Goal: Understand process/instructions: Learn about a topic

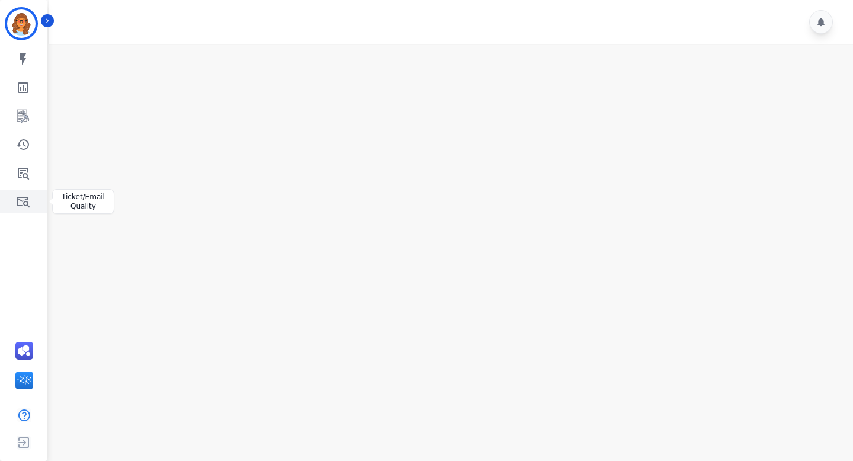
click at [27, 201] on icon "Sidebar" at bounding box center [23, 201] width 14 height 14
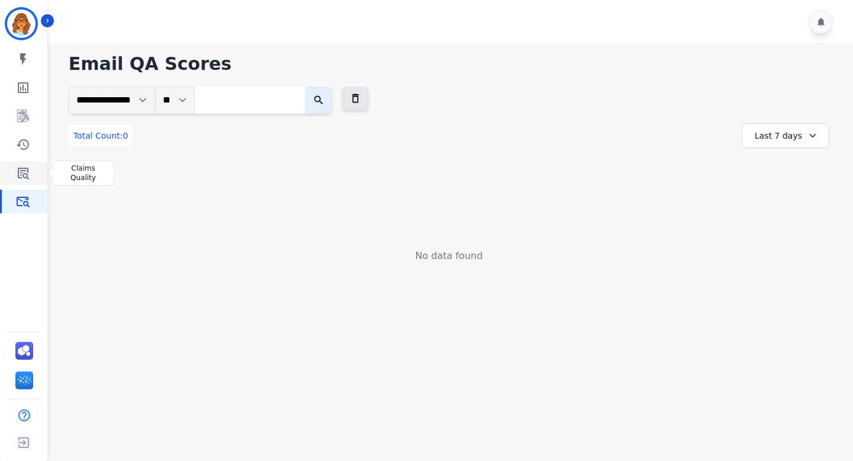
click at [20, 172] on icon "Sidebar" at bounding box center [23, 173] width 14 height 14
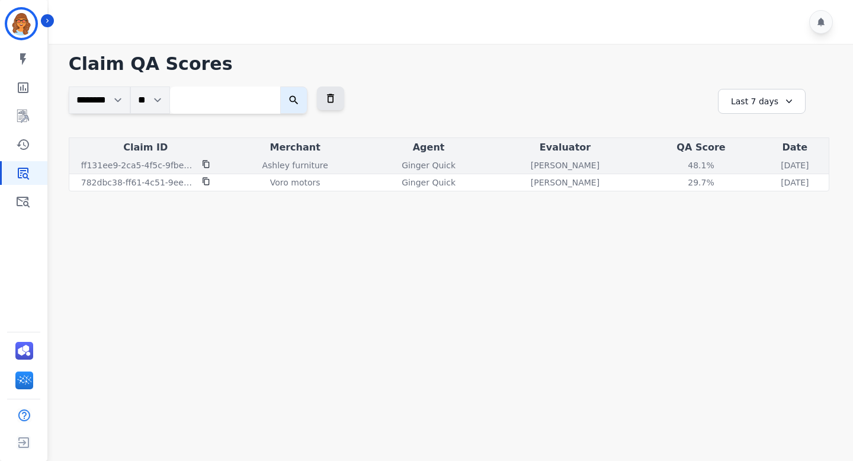
click at [674, 168] on div "48.1 %" at bounding box center [700, 165] width 53 height 12
click at [674, 159] on div "48.1 %" at bounding box center [700, 165] width 53 height 12
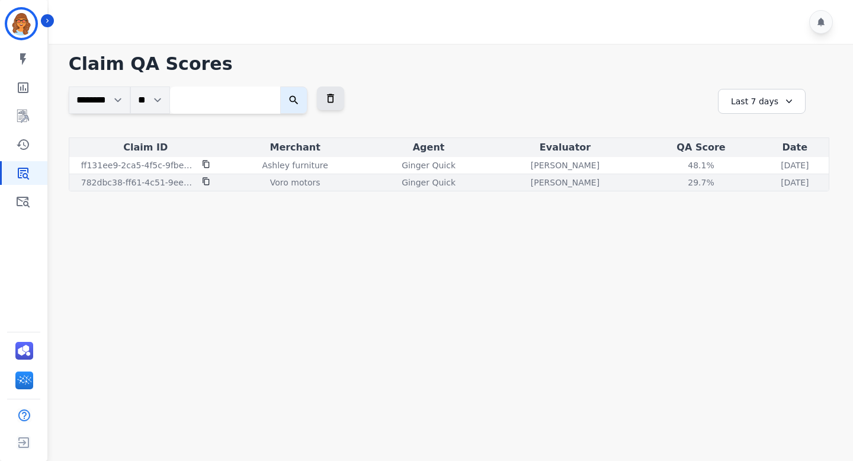
click at [531, 177] on p "[PERSON_NAME]" at bounding box center [565, 183] width 69 height 12
click at [674, 184] on div "29.7 %" at bounding box center [700, 183] width 53 height 12
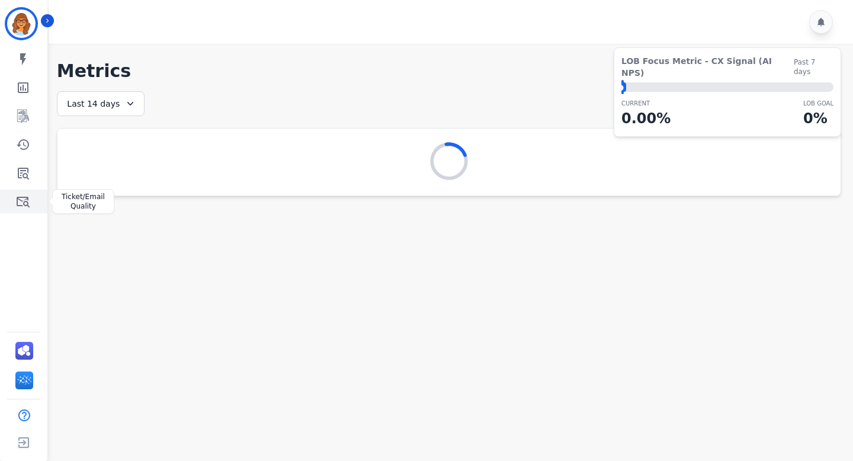
click at [18, 198] on icon "Sidebar" at bounding box center [23, 202] width 13 height 11
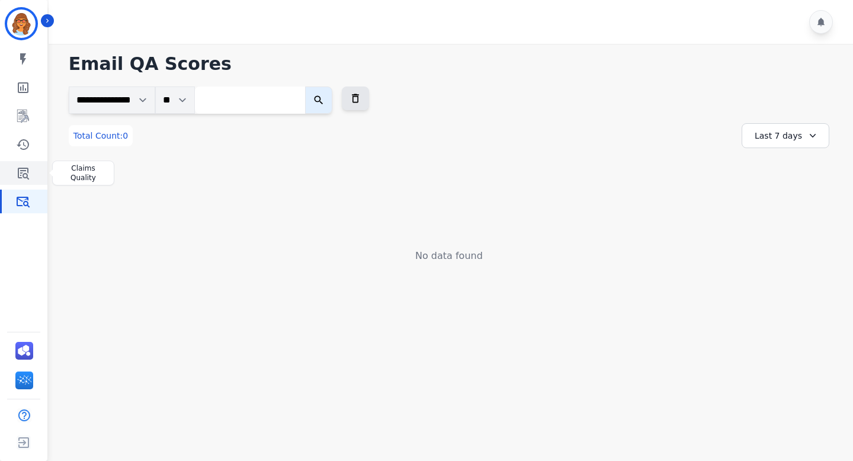
click at [31, 172] on link "Sidebar" at bounding box center [25, 173] width 46 height 24
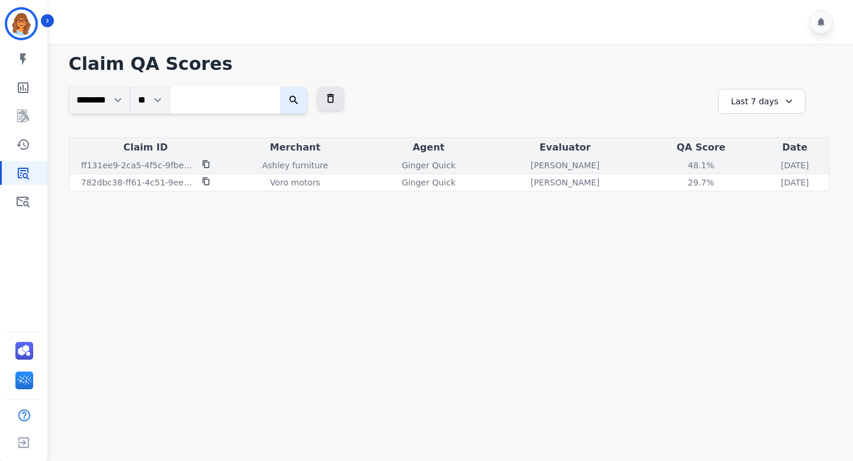
click at [674, 164] on div "48.1 %" at bounding box center [700, 165] width 53 height 12
click at [674, 163] on div "48.1 %" at bounding box center [700, 165] width 53 height 12
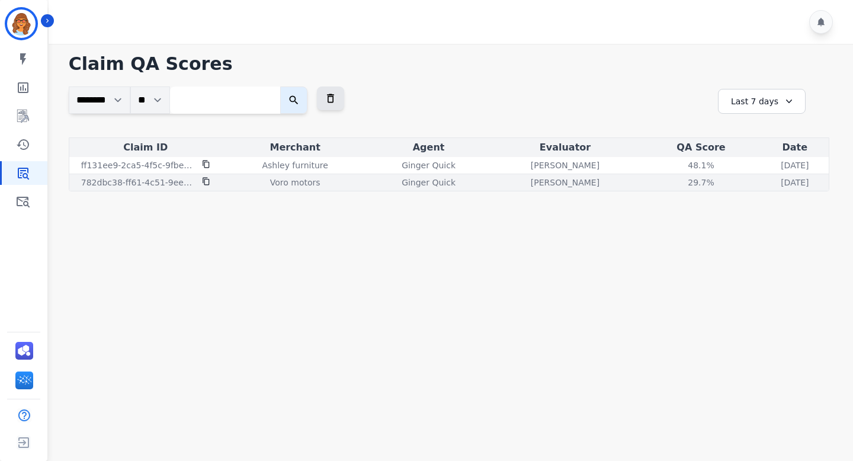
click at [674, 182] on div "29.7 %" at bounding box center [700, 183] width 53 height 12
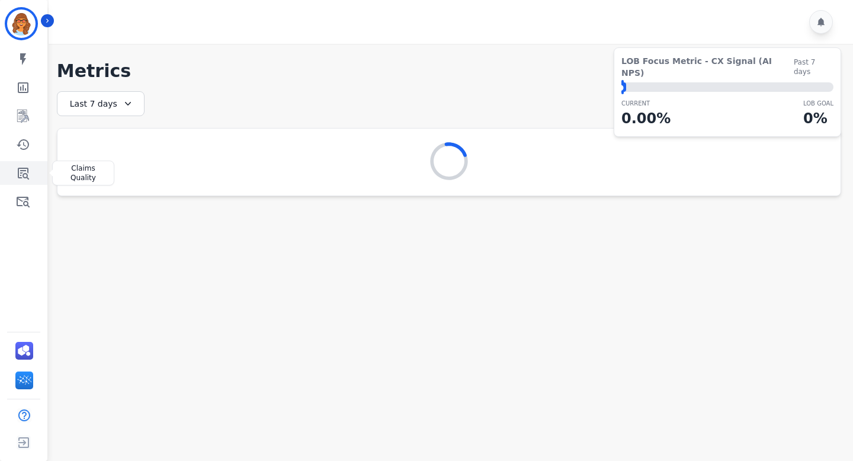
click at [21, 168] on icon "Sidebar" at bounding box center [23, 174] width 11 height 12
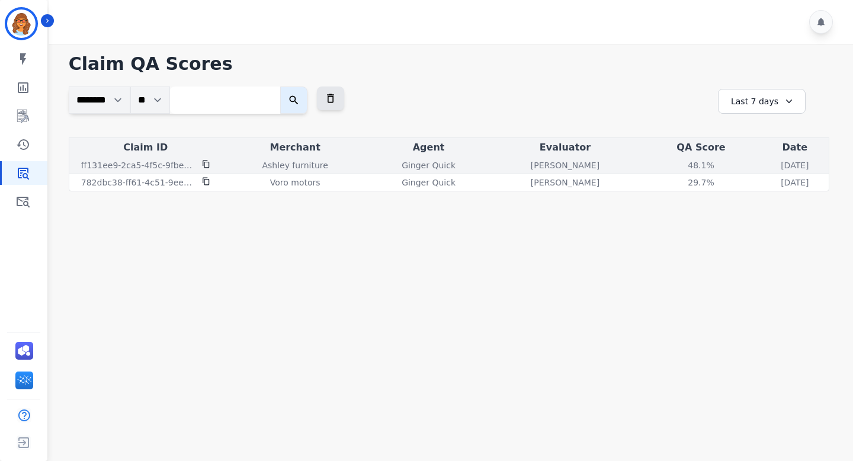
click at [674, 168] on div "48.1 %" at bounding box center [700, 165] width 53 height 12
click at [674, 166] on div "48.1 %" at bounding box center [700, 165] width 53 height 12
click at [531, 166] on p "[PERSON_NAME]" at bounding box center [565, 165] width 69 height 12
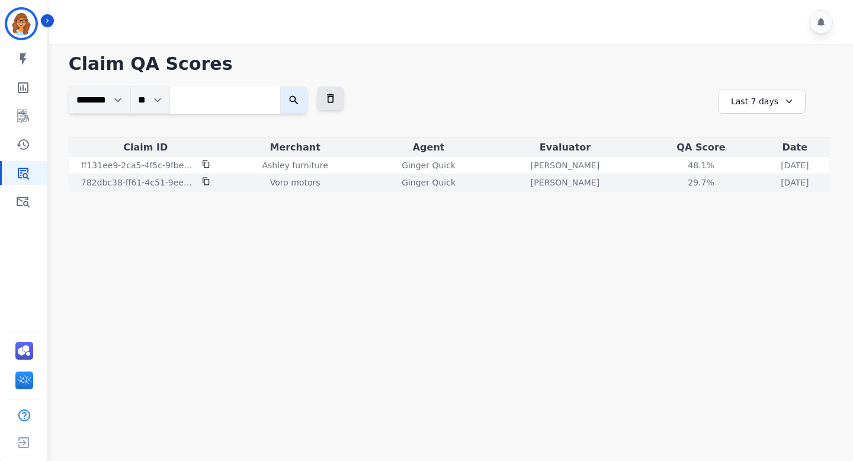
click at [674, 182] on div "29.7 %" at bounding box center [700, 183] width 53 height 12
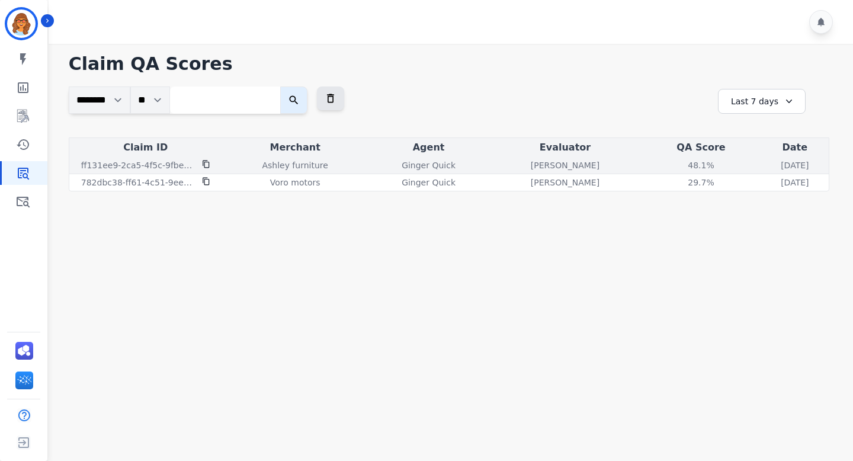
click at [674, 168] on div "48.1 %" at bounding box center [700, 165] width 53 height 12
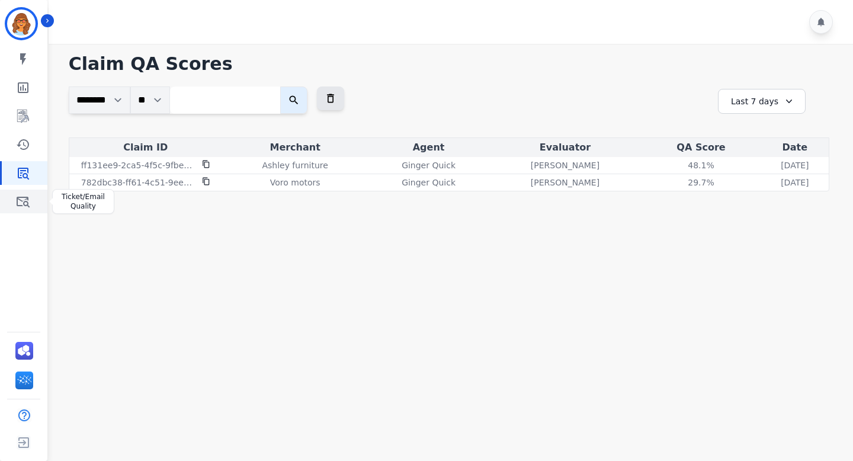
click at [14, 206] on link "Sidebar" at bounding box center [25, 202] width 46 height 24
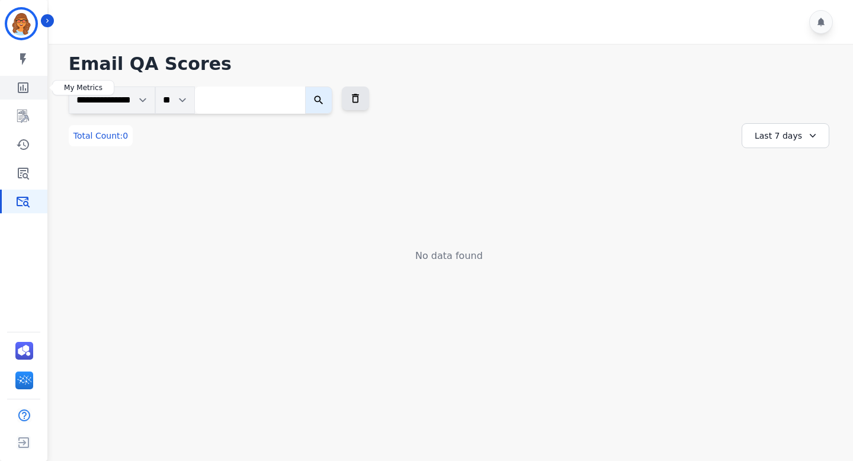
click at [35, 84] on link "Sidebar" at bounding box center [25, 88] width 46 height 24
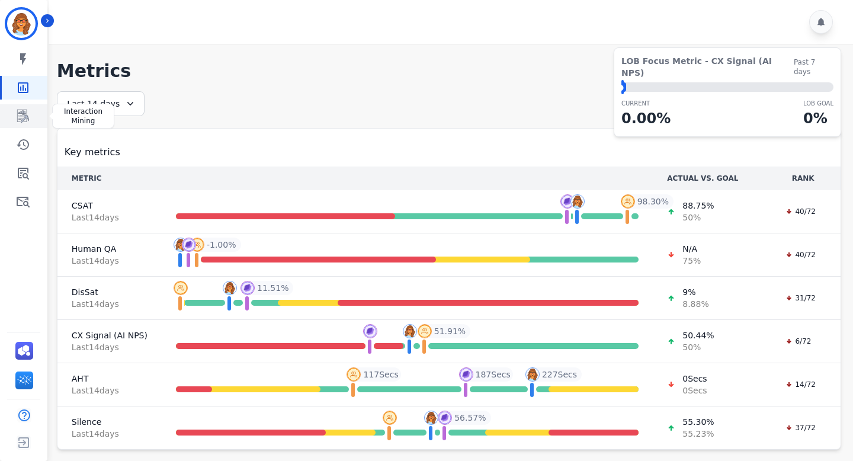
click at [24, 112] on icon "Sidebar" at bounding box center [23, 116] width 9 height 11
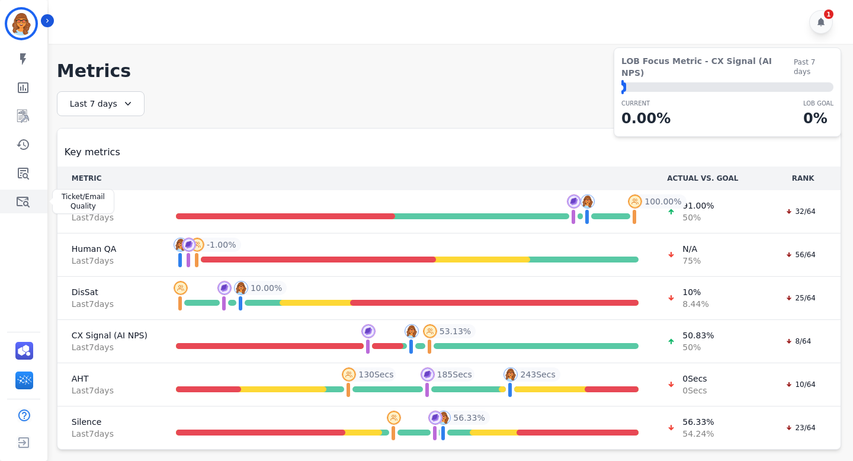
click at [35, 192] on link "Sidebar" at bounding box center [25, 202] width 46 height 24
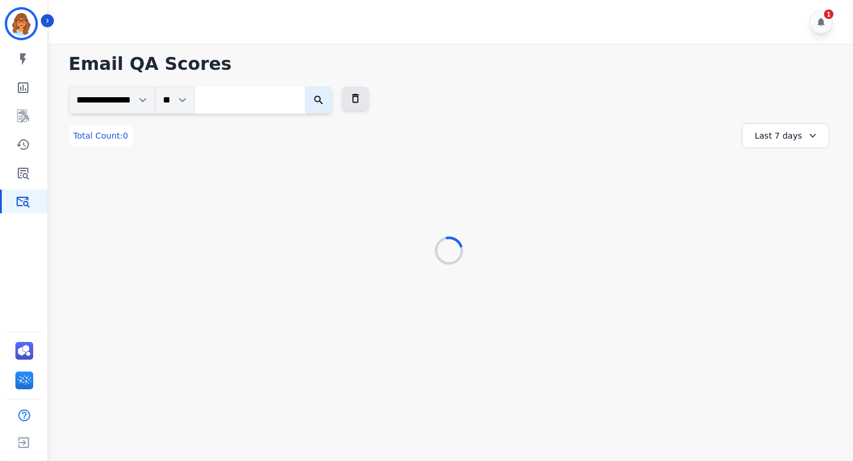
click at [222, 104] on input "search" at bounding box center [250, 100] width 110 height 27
paste input "**********"
type input "**********"
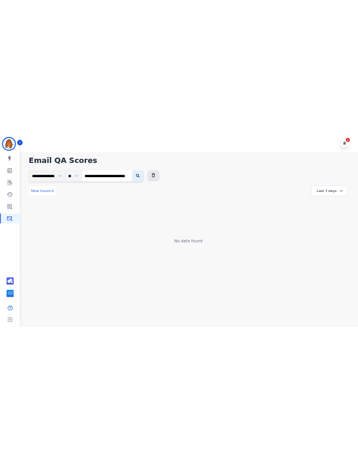
scroll to position [0, 0]
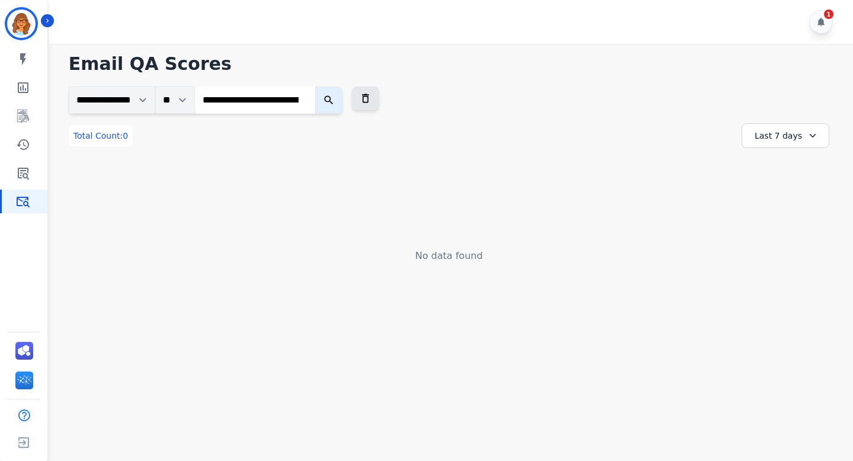
click at [342, 100] on button "submit" at bounding box center [328, 100] width 27 height 27
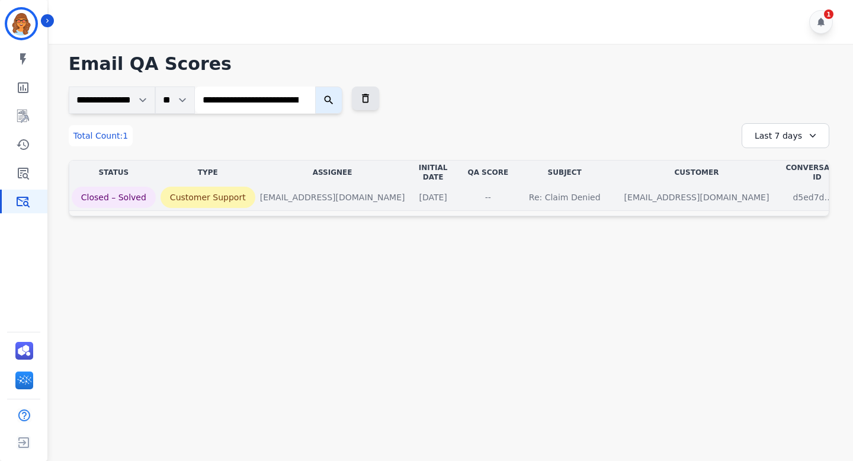
click at [495, 191] on div "--" at bounding box center [488, 197] width 53 height 12
click at [483, 191] on div "--" at bounding box center [488, 197] width 53 height 12
click at [409, 187] on p "[DATE]" at bounding box center [432, 197] width 47 height 21
click at [560, 187] on p "Re: Claim Denied" at bounding box center [565, 197] width 91 height 21
click at [338, 191] on div "[EMAIL_ADDRESS][DOMAIN_NAME]" at bounding box center [332, 197] width 145 height 12
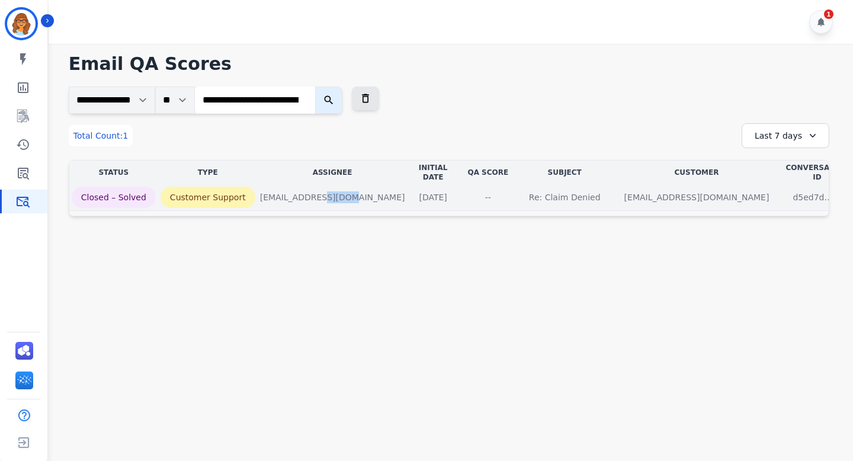
click at [338, 191] on div "[EMAIL_ADDRESS][DOMAIN_NAME]" at bounding box center [332, 197] width 145 height 12
click at [218, 189] on p "Customer Support" at bounding box center [208, 197] width 95 height 21
click at [136, 187] on p "Closed – Solved" at bounding box center [114, 197] width 84 height 21
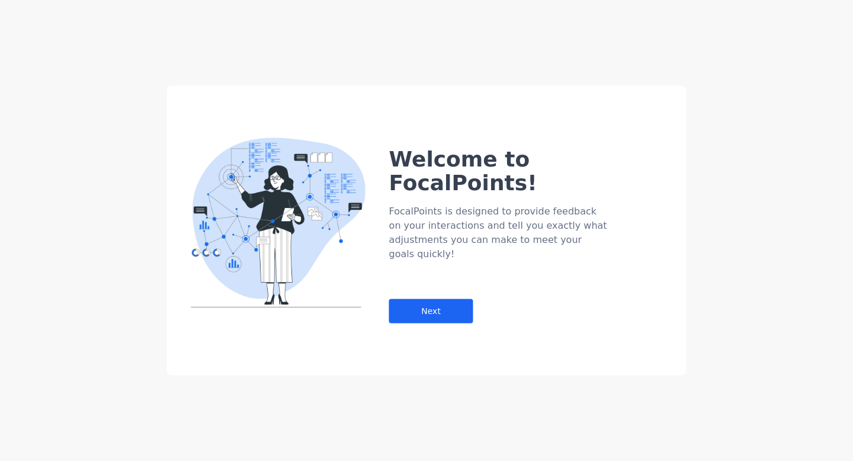
click at [344, 48] on div "Welcome to FocalPoints! FocalPoints is designed to provide feedback on your int…" at bounding box center [426, 230] width 853 height 461
click at [341, 46] on div "Welcome to FocalPoints! FocalPoints is designed to provide feedback on your int…" at bounding box center [426, 230] width 853 height 461
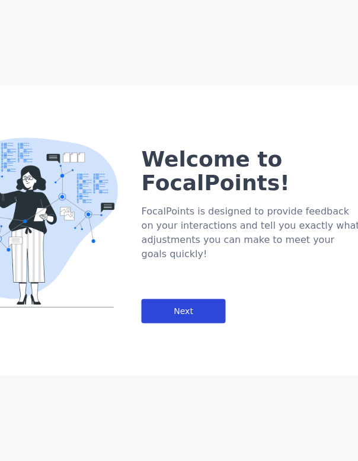
click at [180, 299] on div "Next" at bounding box center [184, 311] width 84 height 24
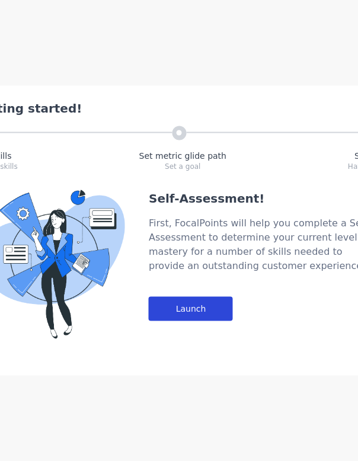
click at [188, 303] on div "Launch" at bounding box center [191, 309] width 84 height 24
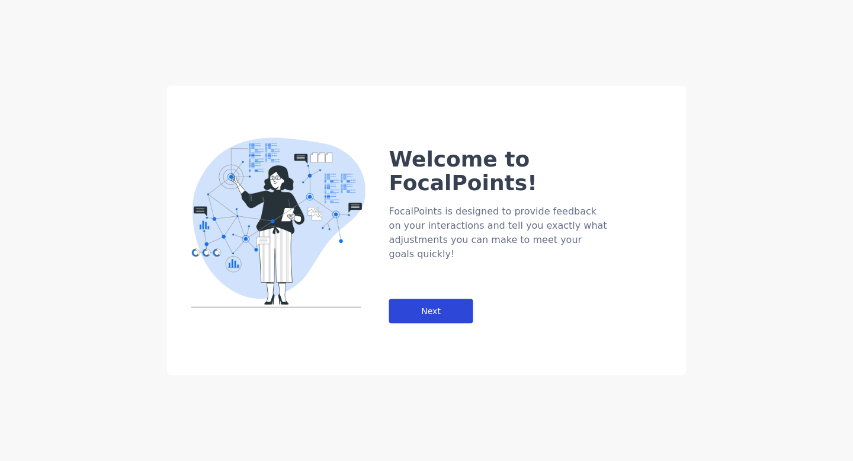
click at [357, 299] on div "Next" at bounding box center [431, 311] width 84 height 24
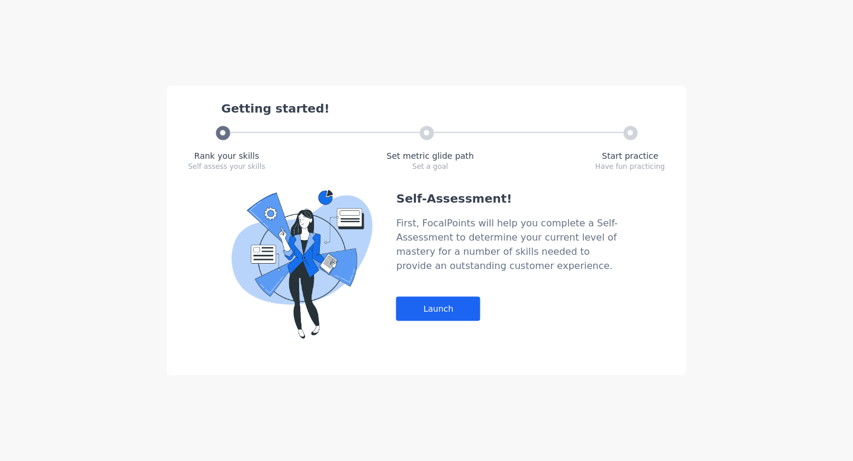
click at [357, 295] on div "Self-Assessment! First, FocalPoints will help you complete a Self-Assessment to…" at bounding box center [508, 264] width 225 height 149
click at [357, 297] on div "Launch" at bounding box center [438, 309] width 84 height 24
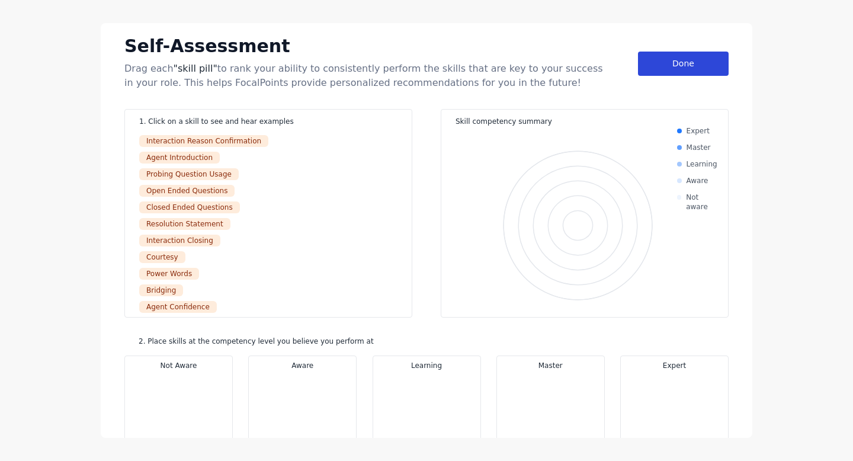
click at [357, 70] on div "Done" at bounding box center [683, 64] width 91 height 24
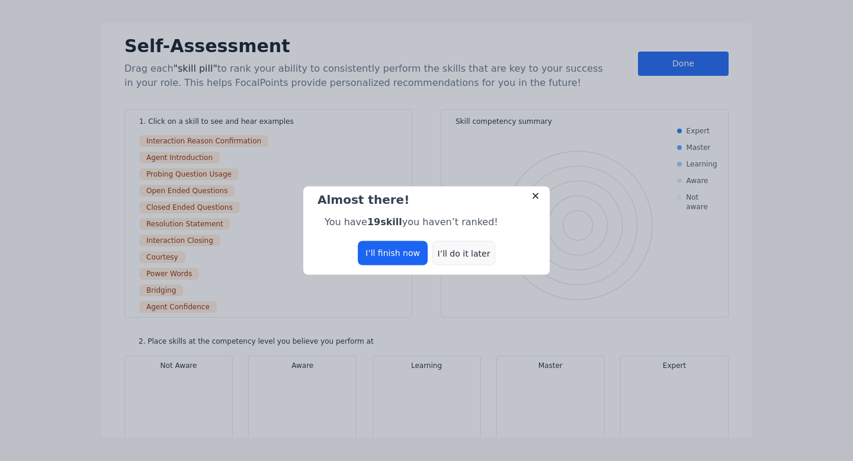
click at [357, 248] on div "I’ll do it later" at bounding box center [464, 253] width 63 height 24
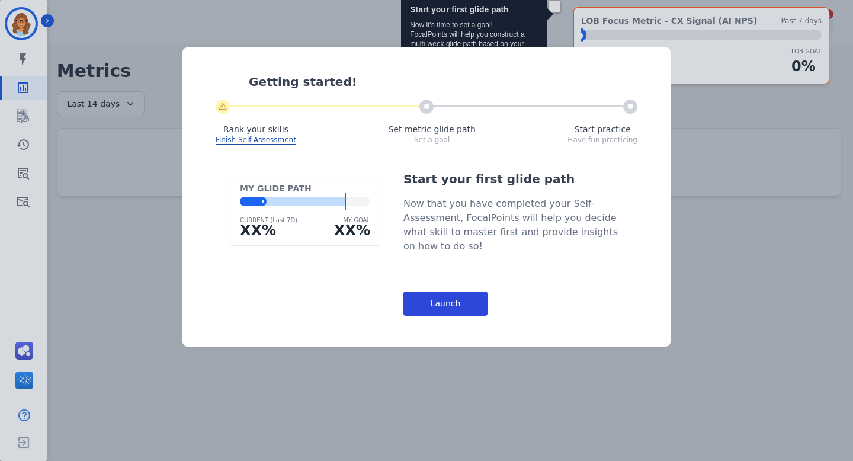
click at [357, 306] on div "Launch" at bounding box center [446, 304] width 84 height 24
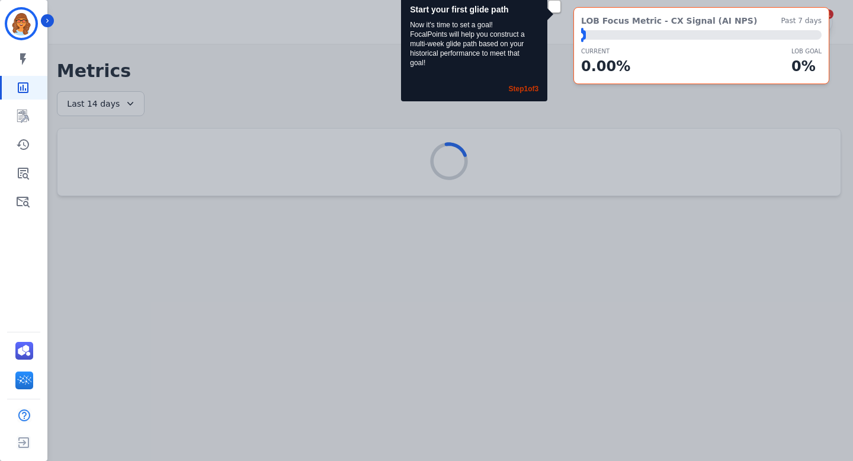
click at [341, 217] on div "Start your first glide path Now it's time to set a goal! FocalPoints will help …" at bounding box center [426, 230] width 853 height 461
click at [24, 201] on icon "Sidebar" at bounding box center [23, 201] width 14 height 14
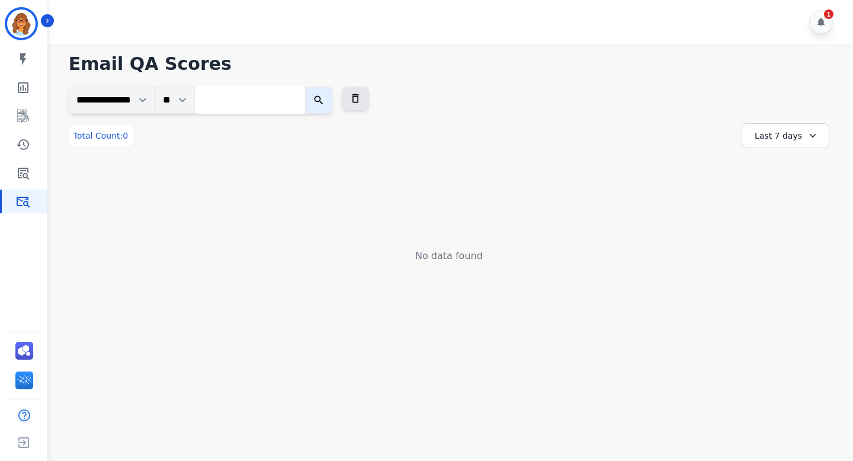
click at [272, 101] on input "search" at bounding box center [250, 100] width 110 height 27
paste input "**********"
type input "**********"
click at [342, 101] on button "submit" at bounding box center [328, 100] width 27 height 27
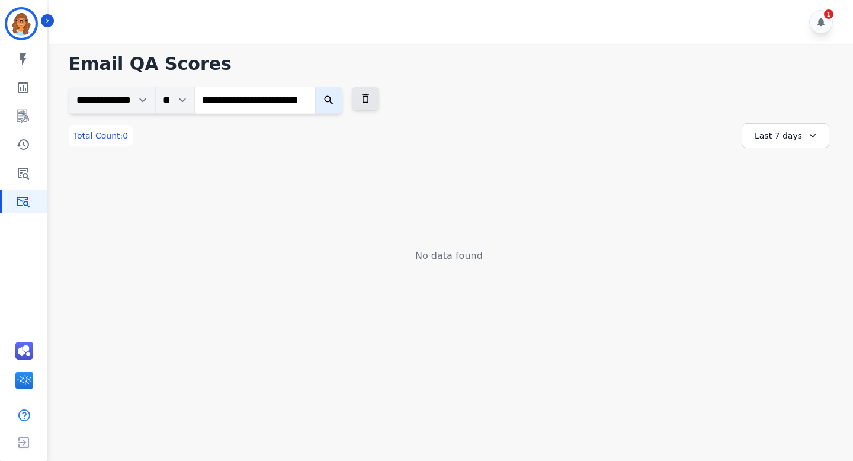
scroll to position [0, 0]
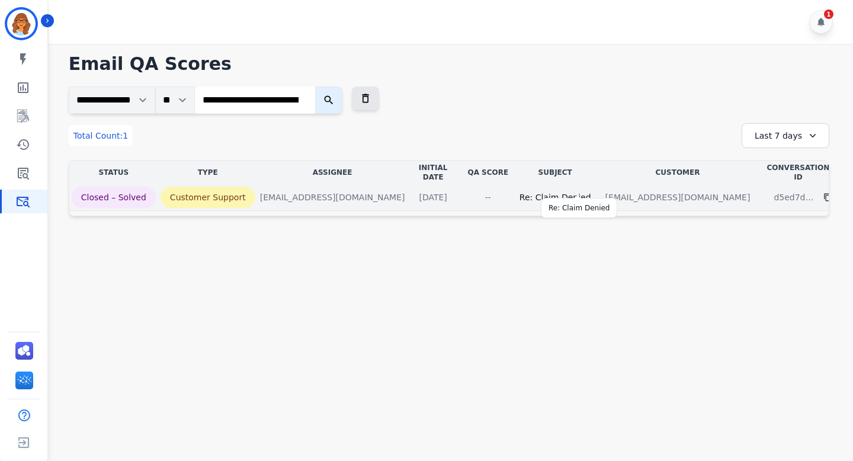
click at [357, 191] on div "Re: Claim Denied" at bounding box center [556, 197] width 72 height 12
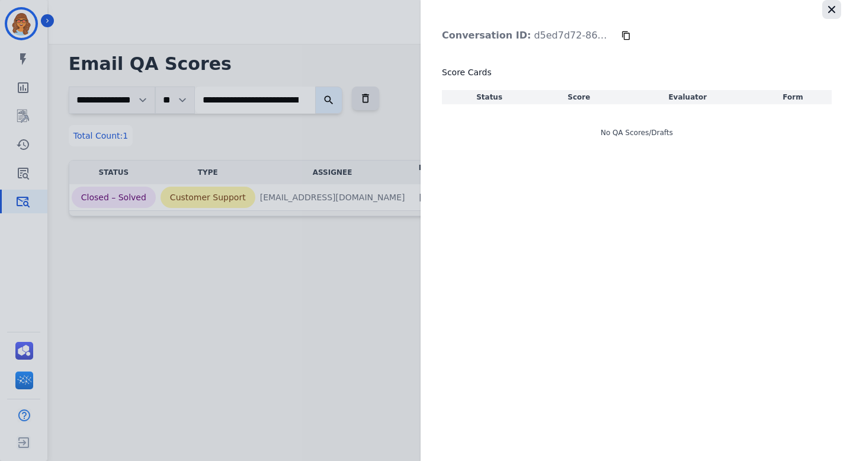
click at [357, 8] on icon "button" at bounding box center [831, 9] width 7 height 7
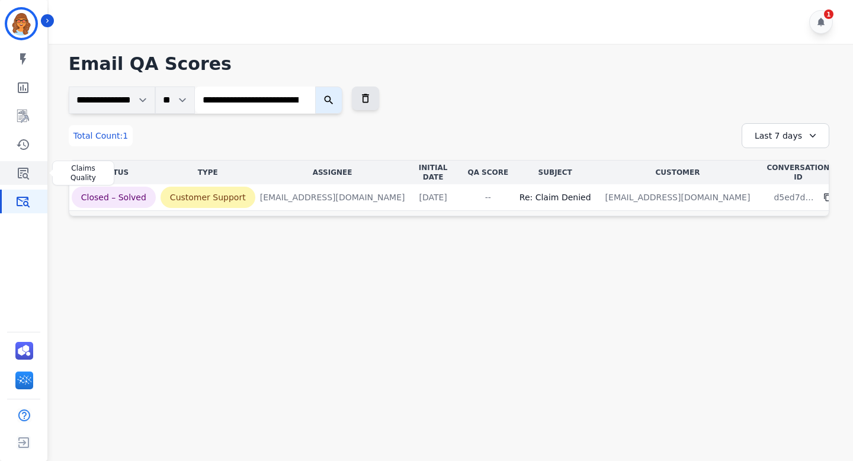
click at [28, 168] on icon "Sidebar" at bounding box center [23, 174] width 11 height 12
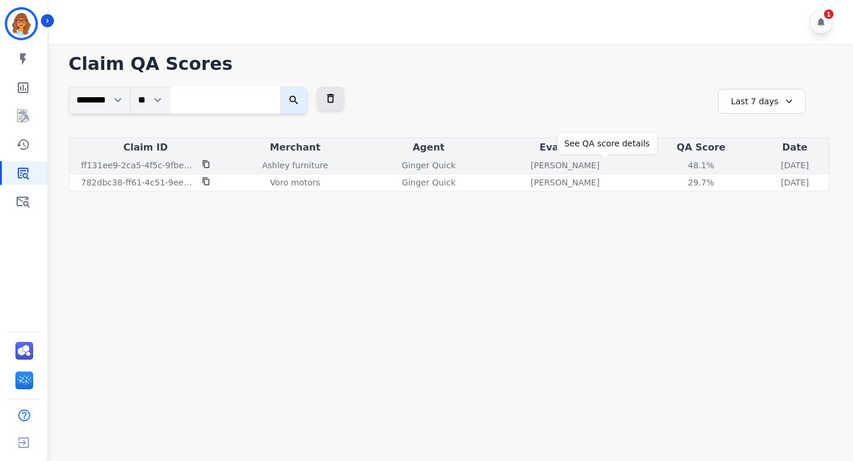
click at [357, 166] on div "48.1 %" at bounding box center [700, 165] width 53 height 12
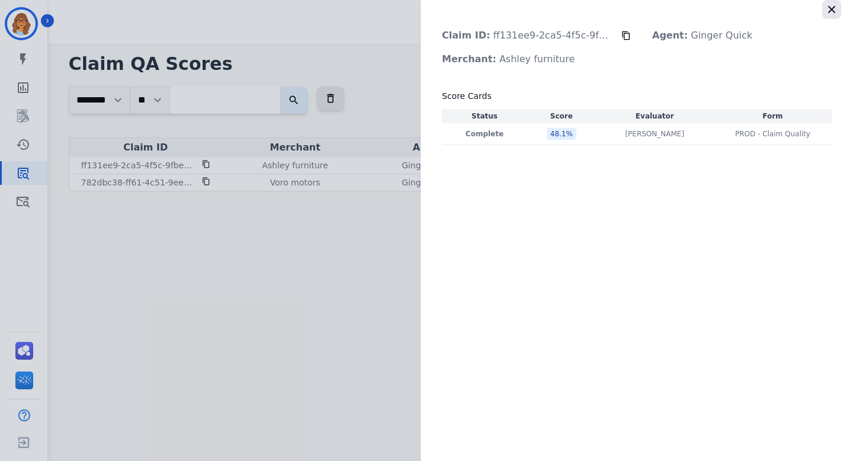
click at [357, 11] on icon "button" at bounding box center [832, 10] width 12 height 12
